Goal: Task Accomplishment & Management: Manage account settings

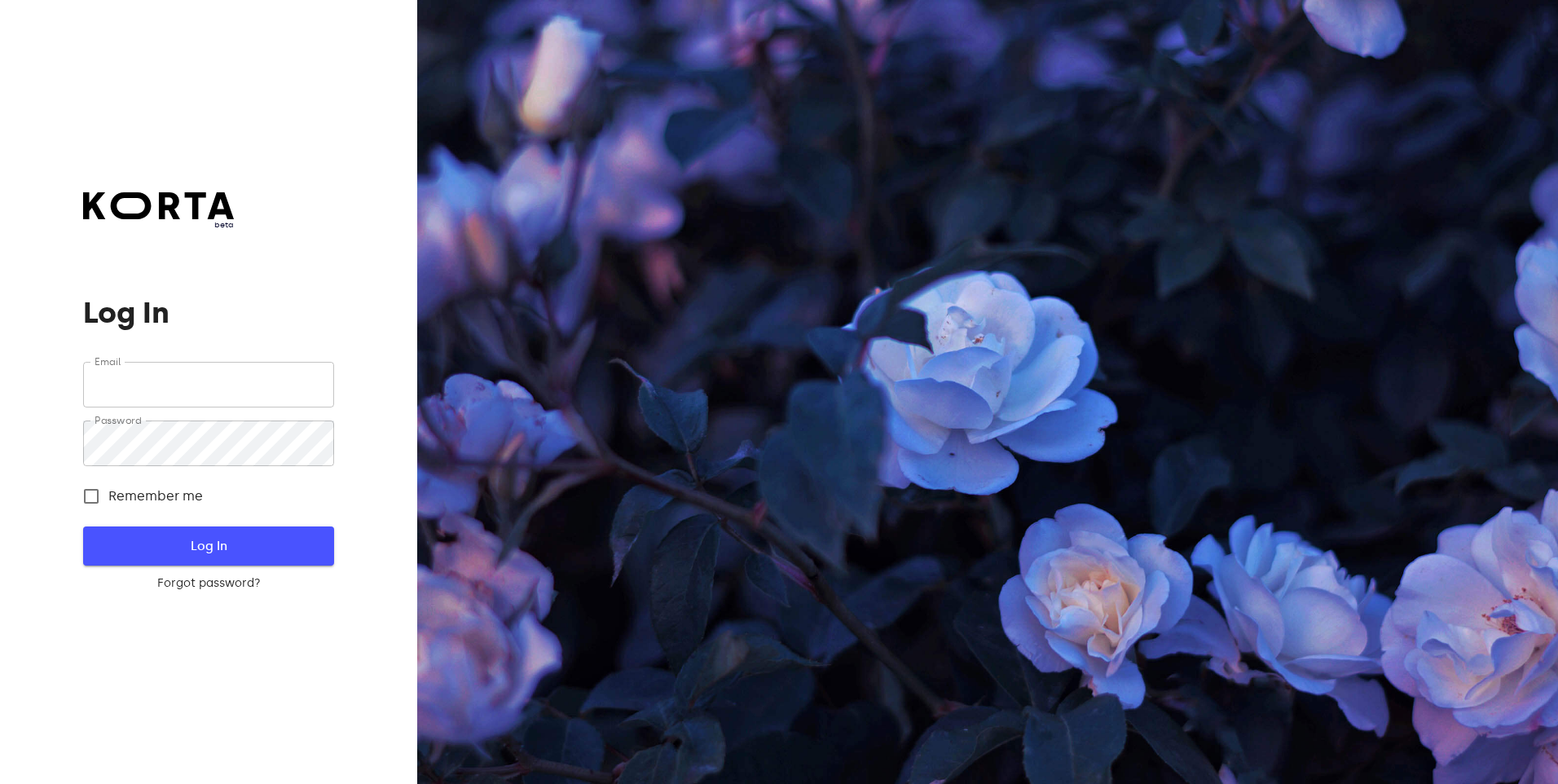
type input "[EMAIL_ADDRESS][DOMAIN_NAME]"
click at [231, 546] on span "Log In" at bounding box center [207, 546] width 198 height 21
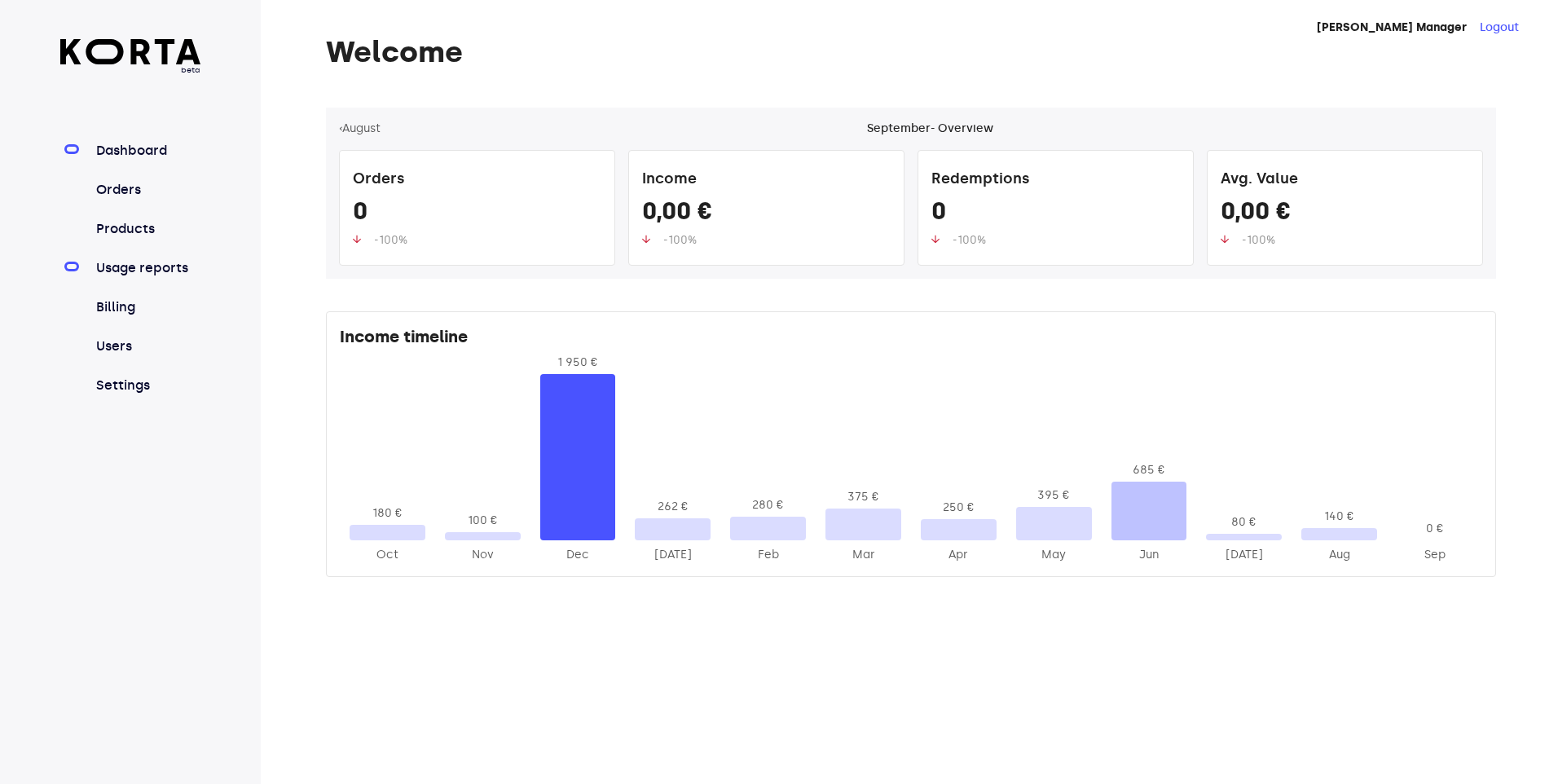
click at [143, 267] on link "Usage reports" at bounding box center [147, 268] width 108 height 19
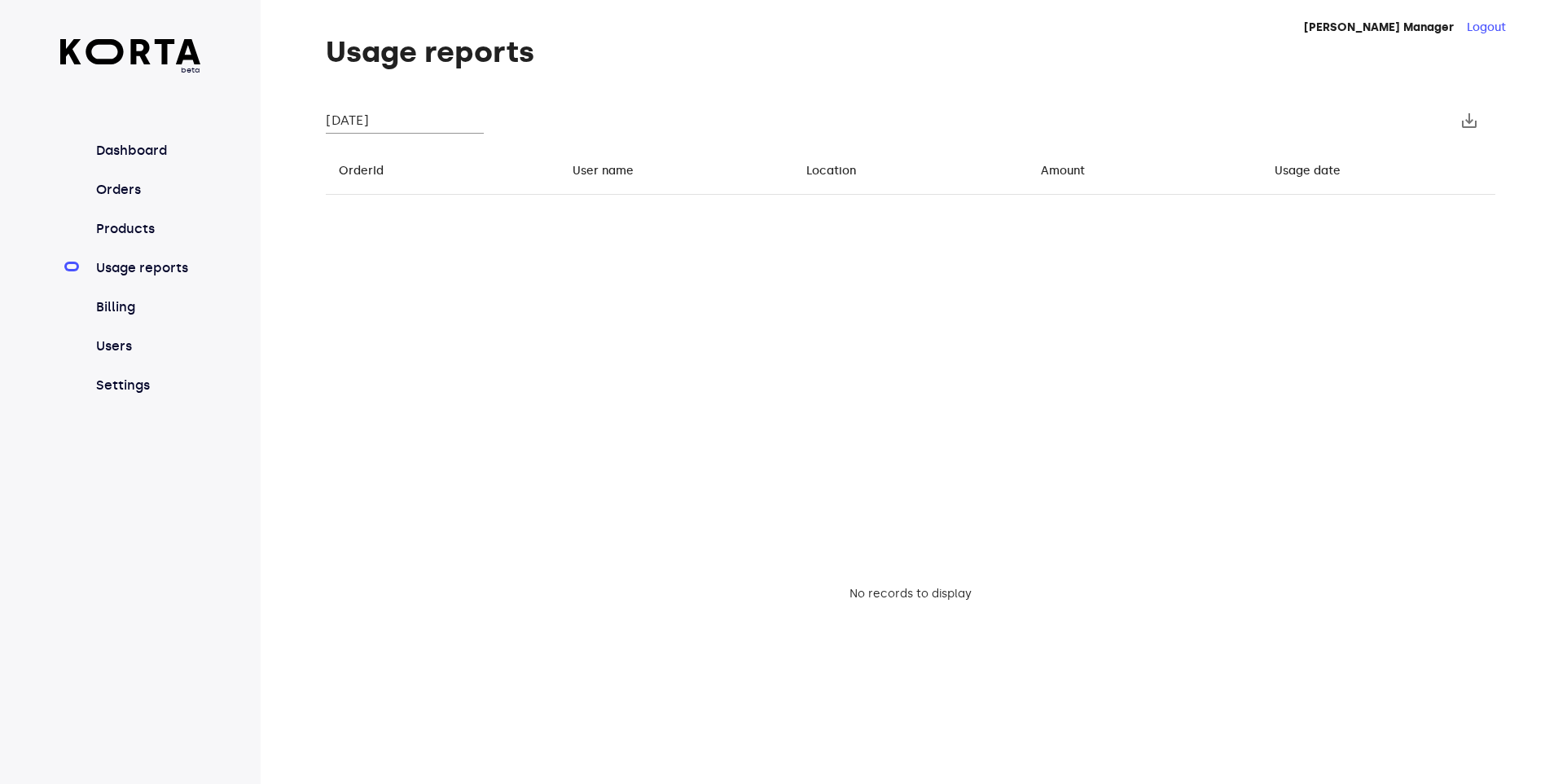
click at [422, 127] on input "[DATE]" at bounding box center [405, 120] width 158 height 26
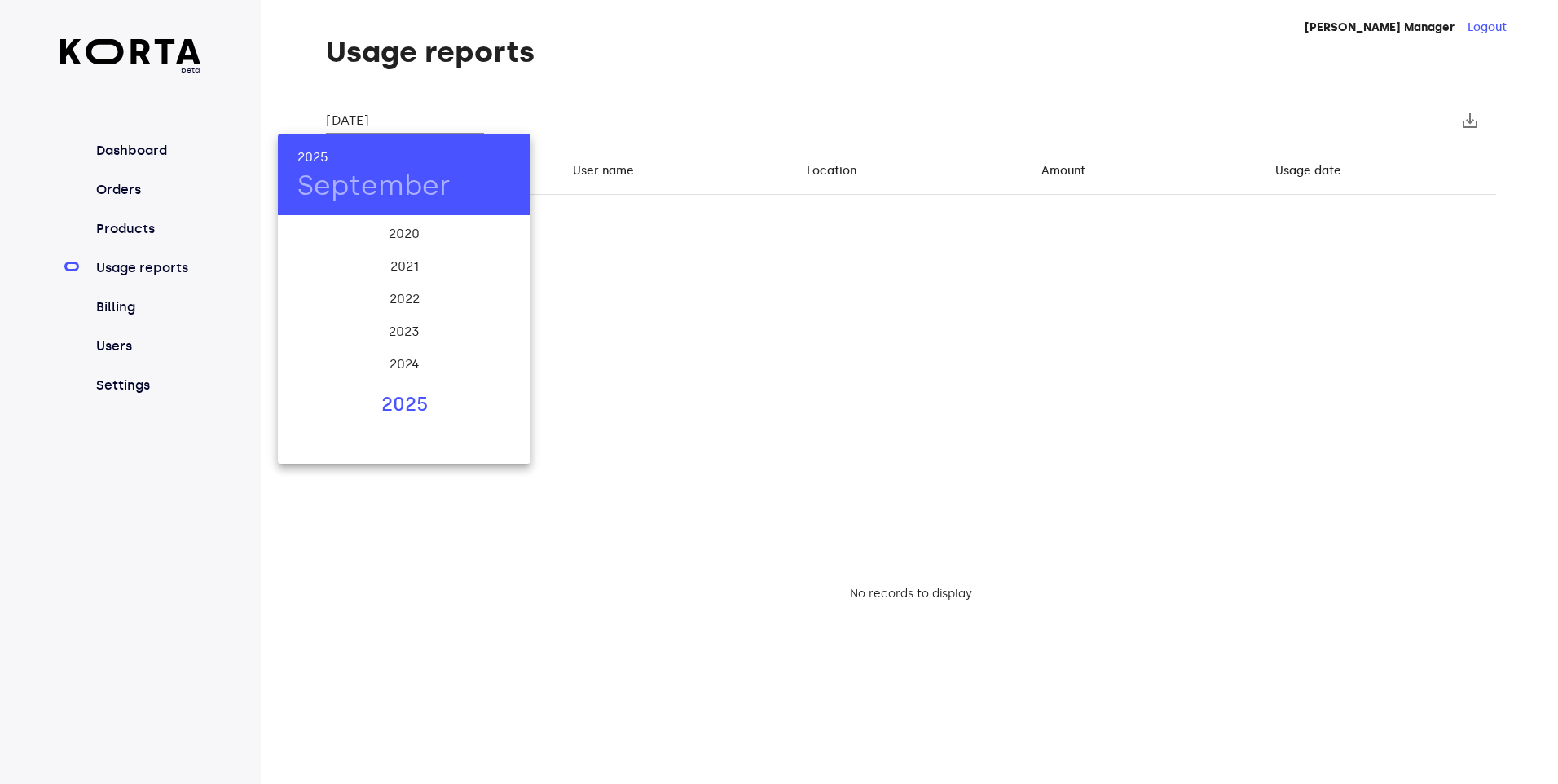
click at [409, 405] on div "2025" at bounding box center [404, 405] width 253 height 33
drag, startPoint x: 405, startPoint y: 369, endPoint x: 401, endPoint y: 348, distance: 21.4
click at [402, 369] on div "Aug" at bounding box center [403, 369] width 84 height 61
type input "[DATE]"
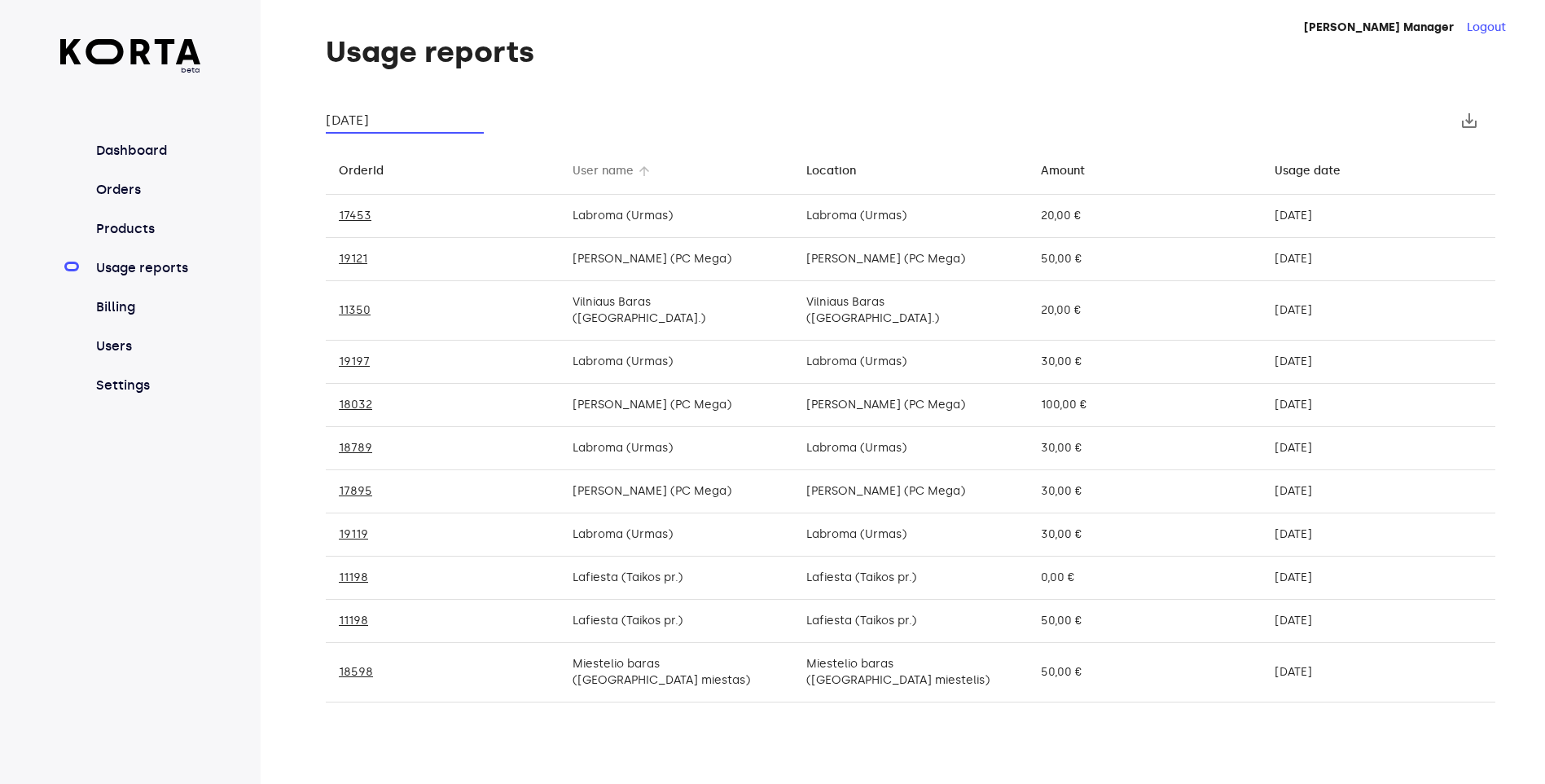
click at [592, 169] on div "User name" at bounding box center [602, 171] width 61 height 19
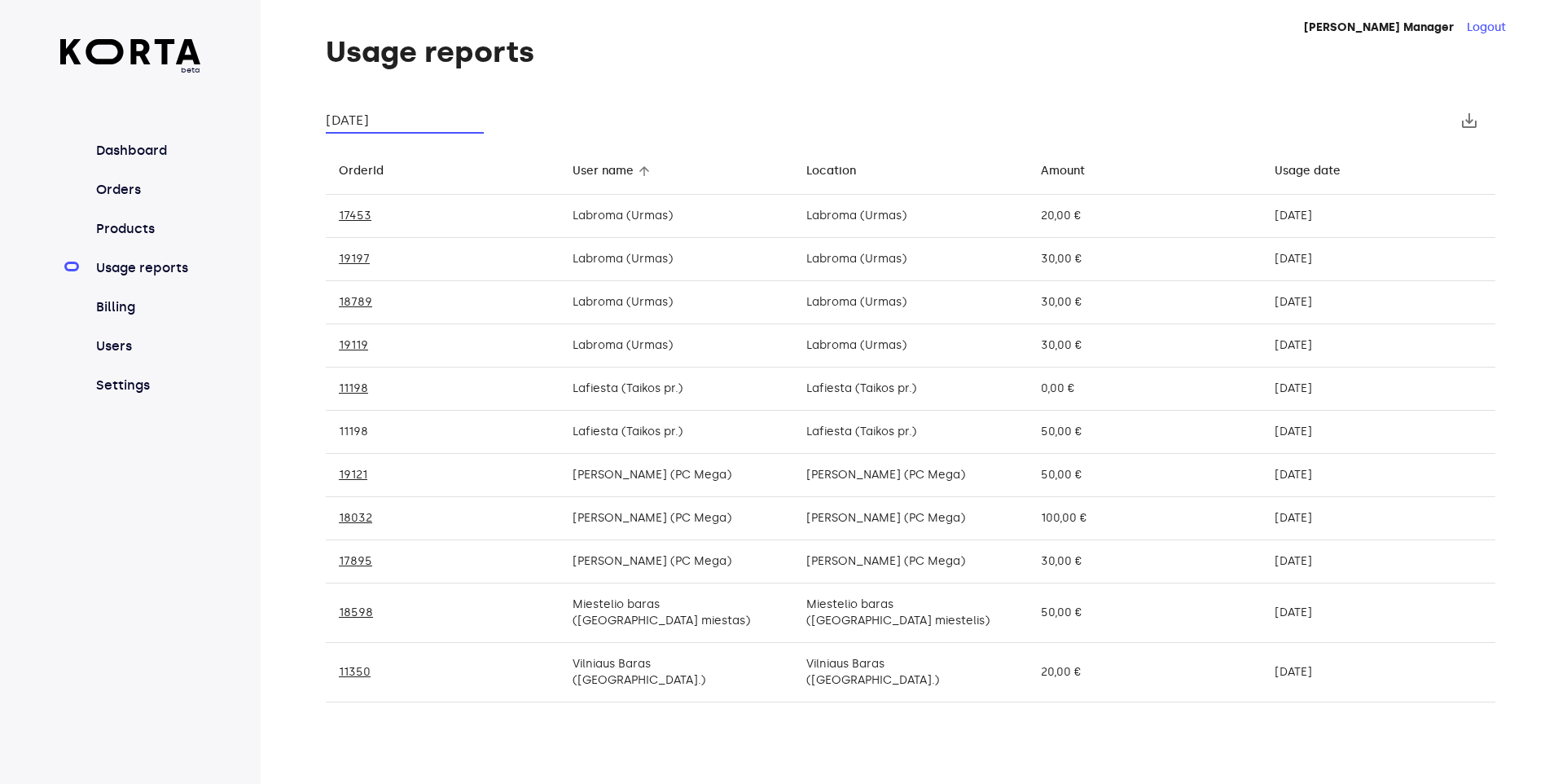
click at [345, 428] on link "11198" at bounding box center [353, 431] width 29 height 14
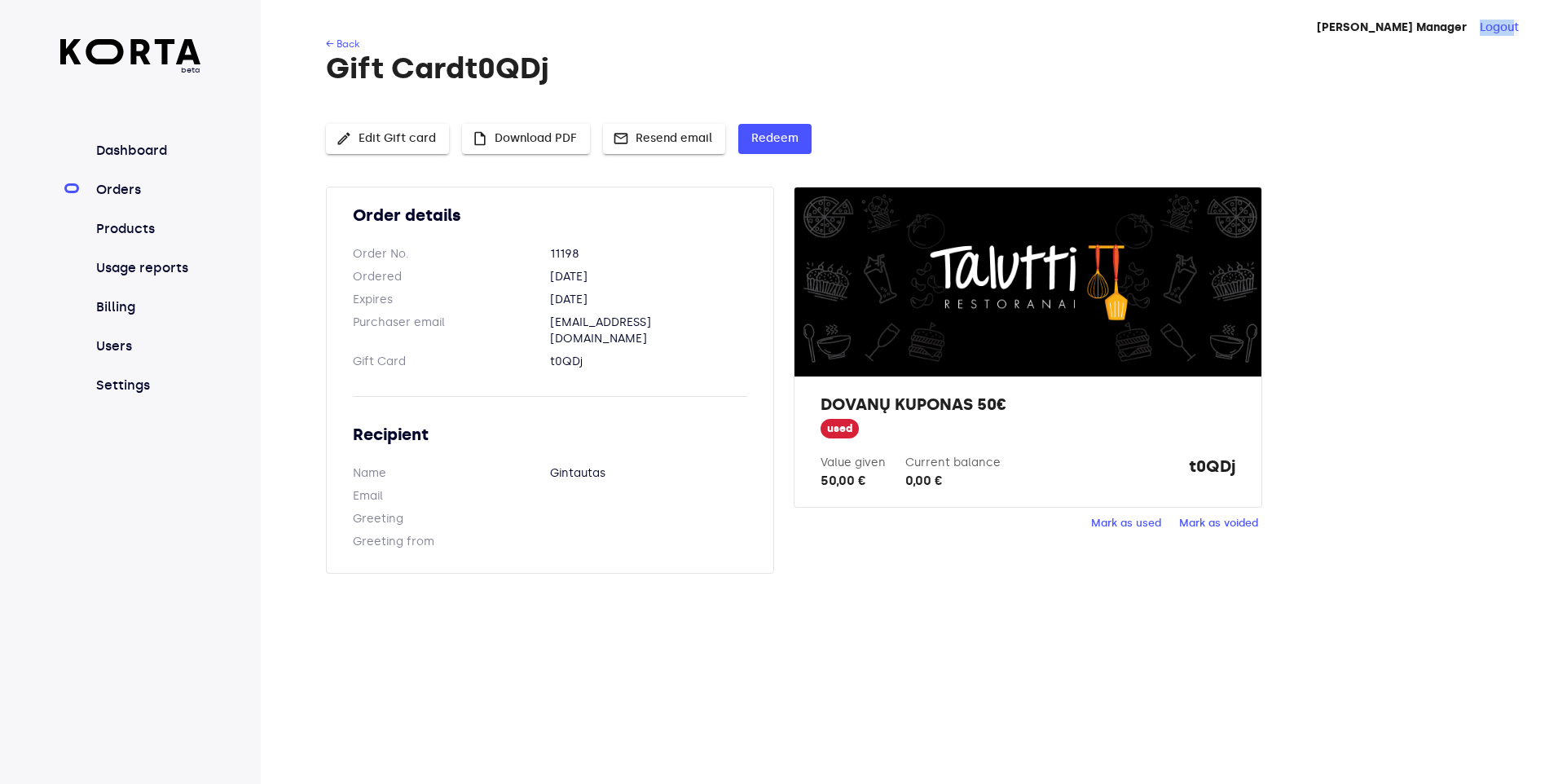
click at [1511, 20] on div "Talutti Restoranai Manager Logout ← Back Gift Card t0QDj edit Edit Gift card in…" at bounding box center [909, 392] width 1297 height 784
drag, startPoint x: 1511, startPoint y: 20, endPoint x: 1495, endPoint y: 29, distance: 18.4
click at [1495, 29] on button "Logout" at bounding box center [1500, 27] width 39 height 16
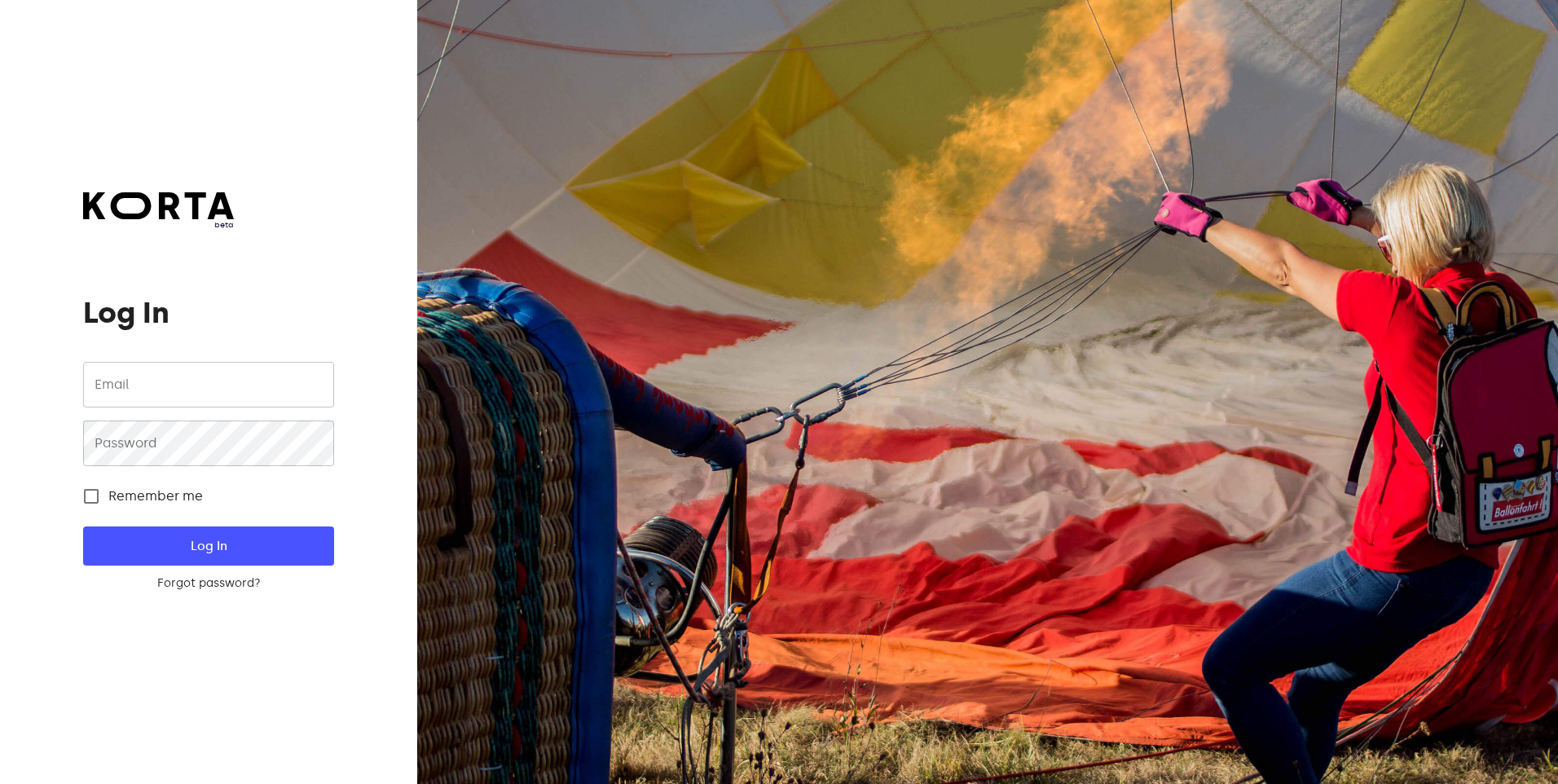
type input "[EMAIL_ADDRESS][DOMAIN_NAME]"
